Goal: Information Seeking & Learning: Find specific fact

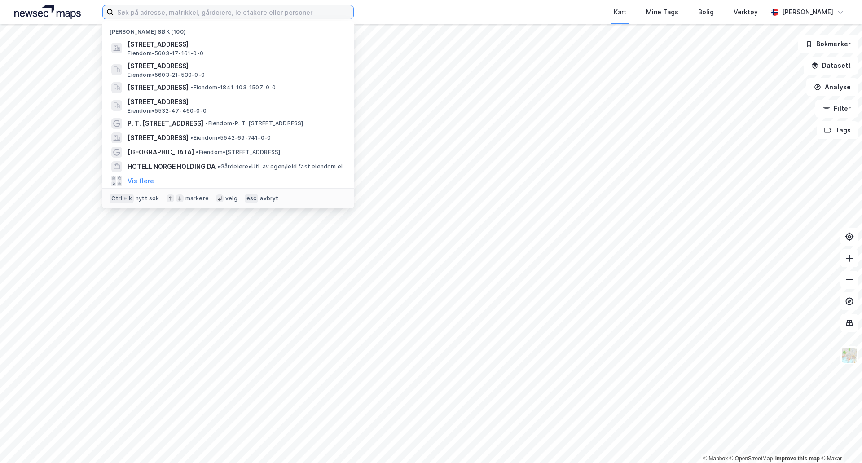
click at [133, 13] on input at bounding box center [234, 11] width 240 height 13
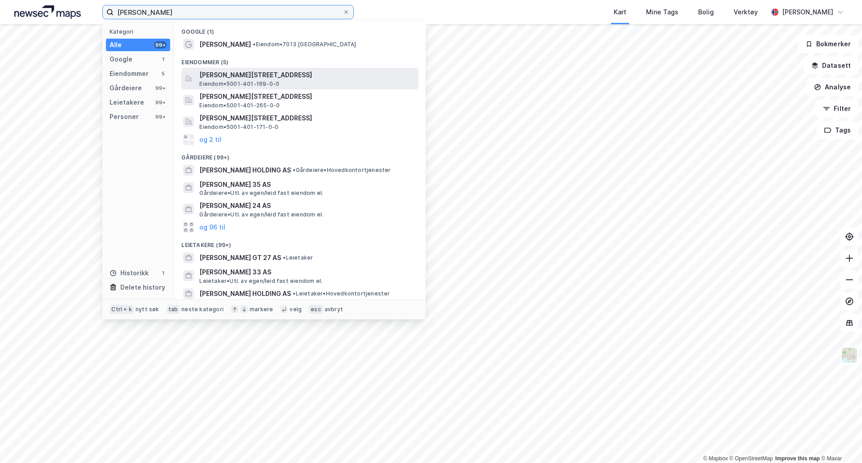
type input "[PERSON_NAME]"
click at [299, 81] on div "[PERSON_NAME][STREET_ADDRESS] Eiendom • 5001-401-169-0-0" at bounding box center [307, 79] width 217 height 18
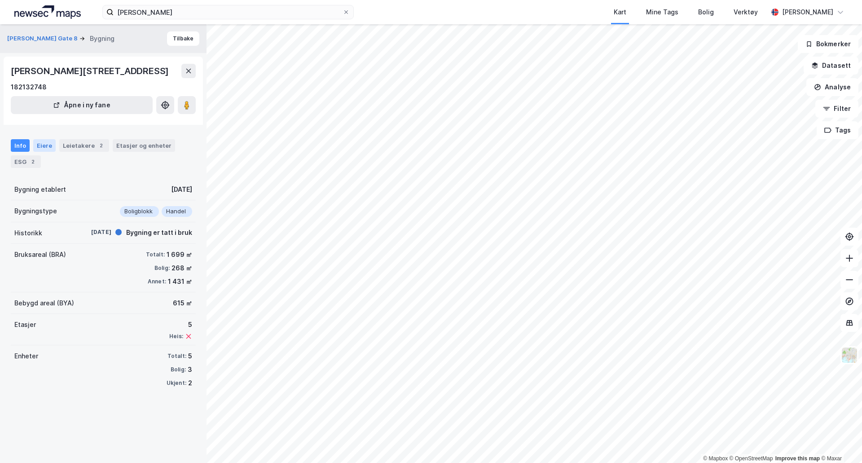
click at [46, 152] on div "Eiere" at bounding box center [44, 145] width 22 height 13
